Goal: Information Seeking & Learning: Learn about a topic

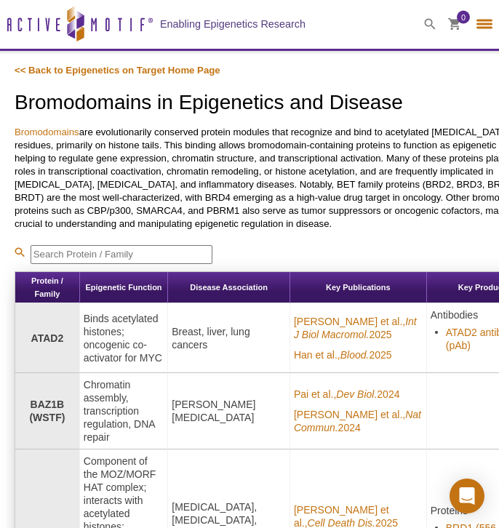
select select "[GEOGRAPHIC_DATA]"
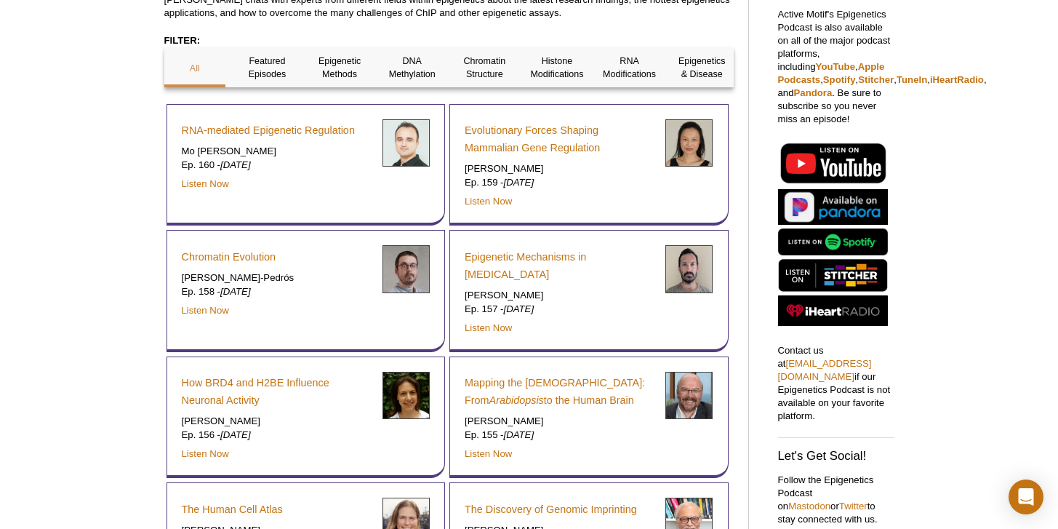
scroll to position [402, 0]
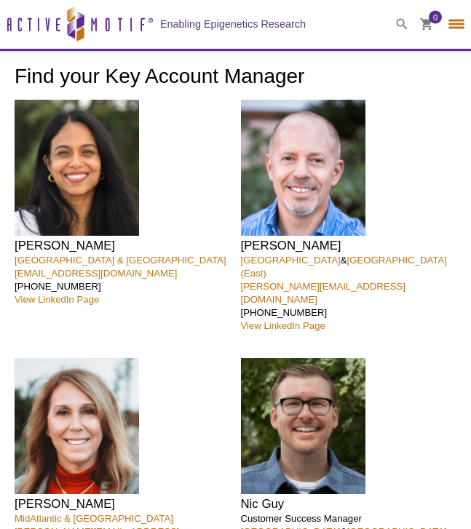
select select "[GEOGRAPHIC_DATA]"
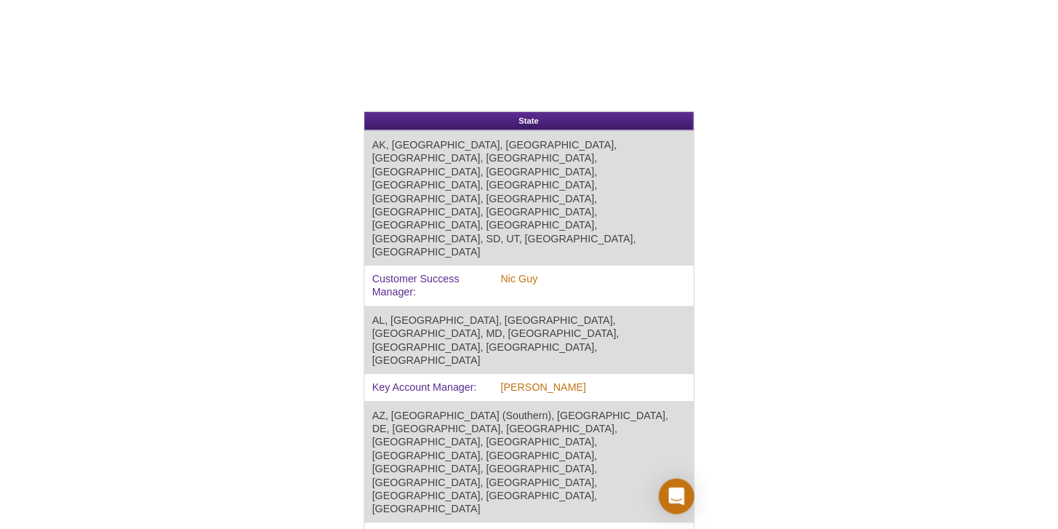
scroll to position [1883, 0]
